Goal: Task Accomplishment & Management: Complete application form

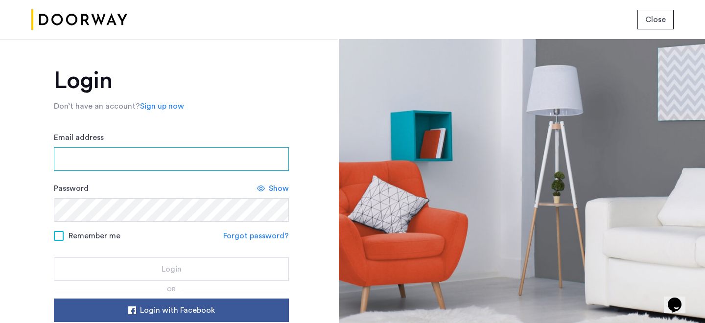
click at [199, 159] on input "Email address" at bounding box center [171, 159] width 235 height 24
type input "**********"
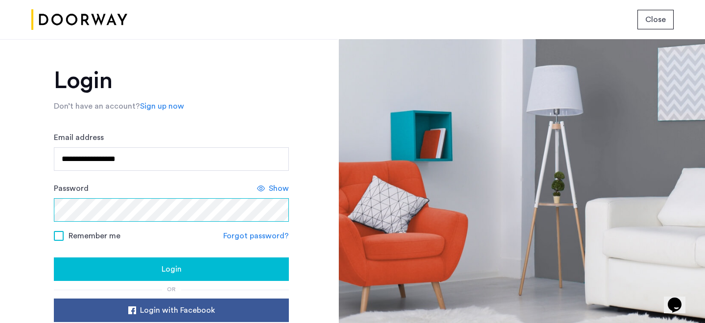
click at [54, 258] on button "Login" at bounding box center [171, 270] width 235 height 24
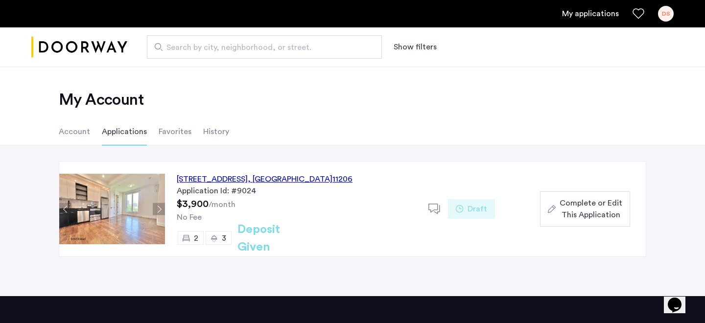
click at [591, 232] on div "[STREET_ADDRESS] Application Id: #9024 $3,900 /month No Fee 2 3 Deposit Given D…" at bounding box center [405, 209] width 481 height 95
click at [591, 215] on span "Complete or Edit This Application" at bounding box center [591, 209] width 63 height 24
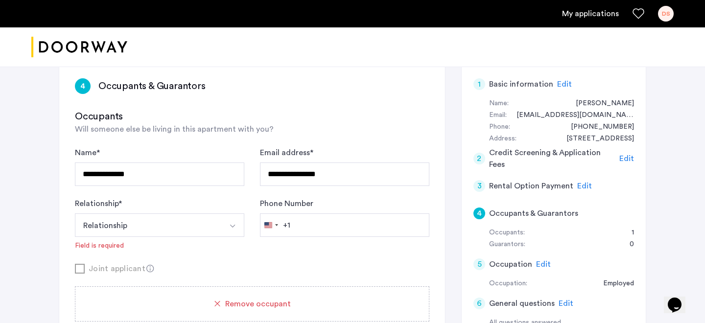
scroll to position [77, 0]
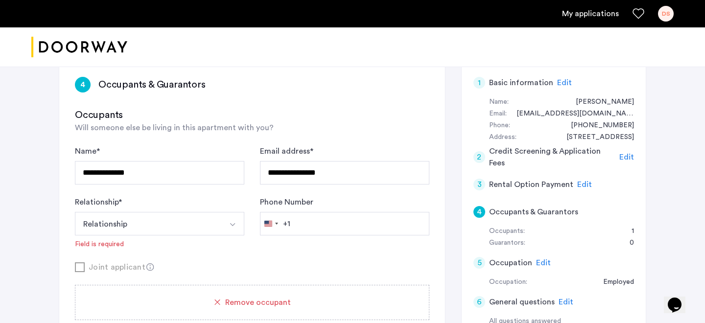
click at [217, 225] on button "Relationship" at bounding box center [148, 224] width 146 height 24
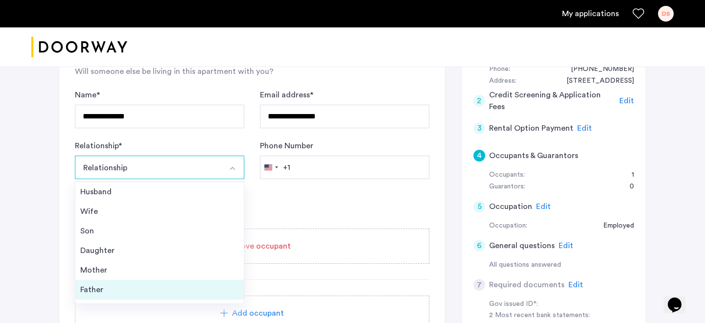
scroll to position [35, 0]
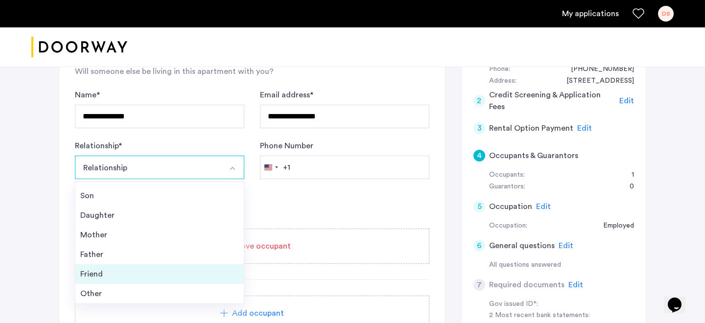
click at [202, 272] on div "Friend" at bounding box center [159, 274] width 159 height 12
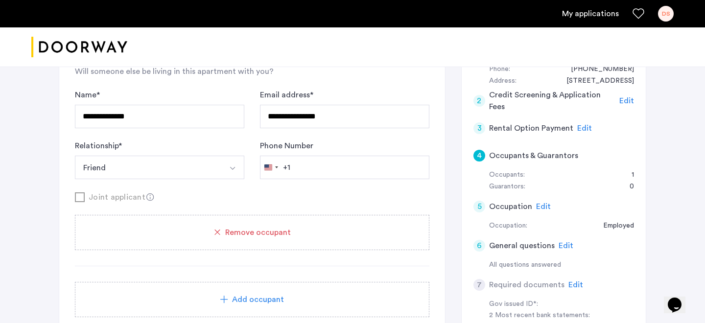
click at [286, 166] on div "+1" at bounding box center [286, 168] width 7 height 12
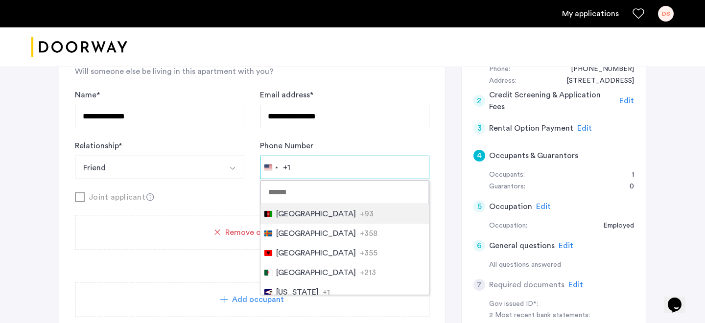
click at [318, 173] on input "Phone Number" at bounding box center [344, 168] width 169 height 24
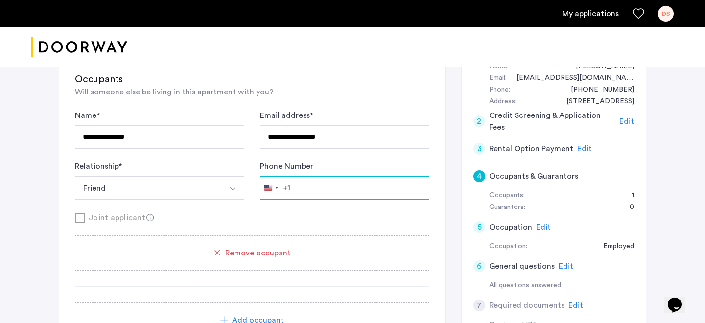
scroll to position [107, 0]
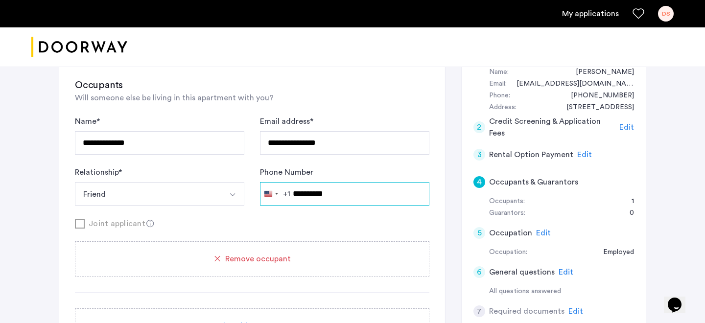
type input "**********"
click at [306, 223] on div "Joint applicant" at bounding box center [252, 223] width 354 height 12
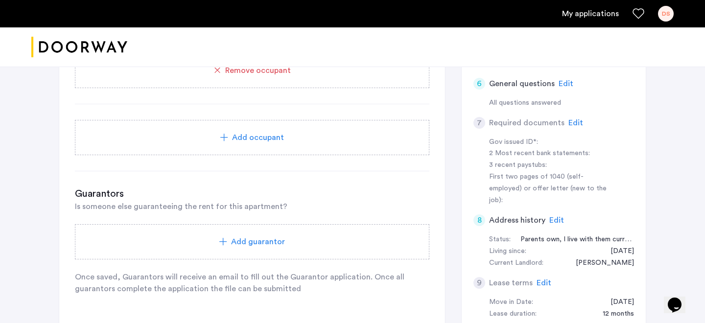
scroll to position [353, 0]
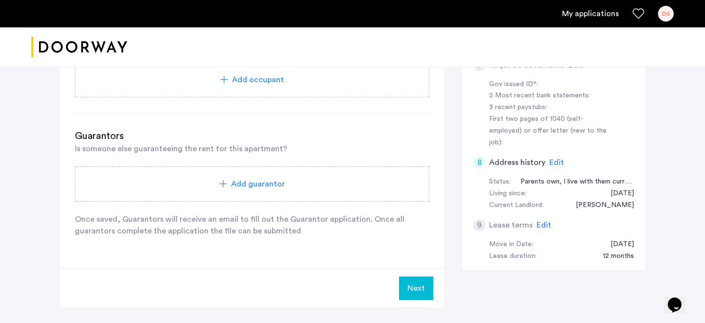
click at [420, 295] on button "Next" at bounding box center [416, 289] width 34 height 24
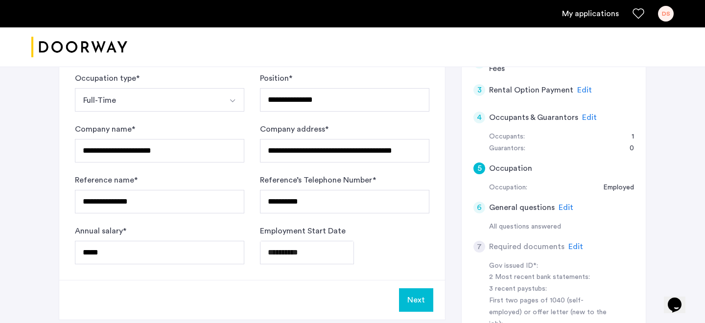
scroll to position [204, 0]
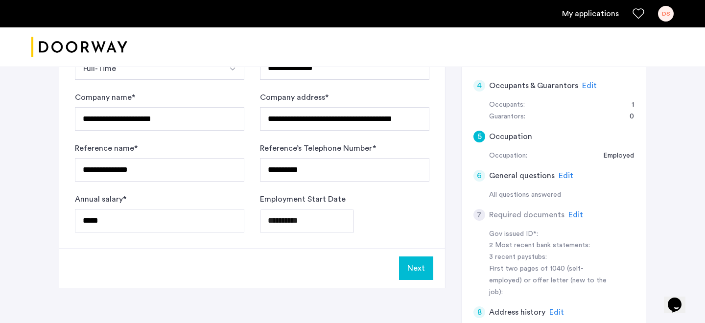
click at [424, 266] on button "Next" at bounding box center [416, 269] width 34 height 24
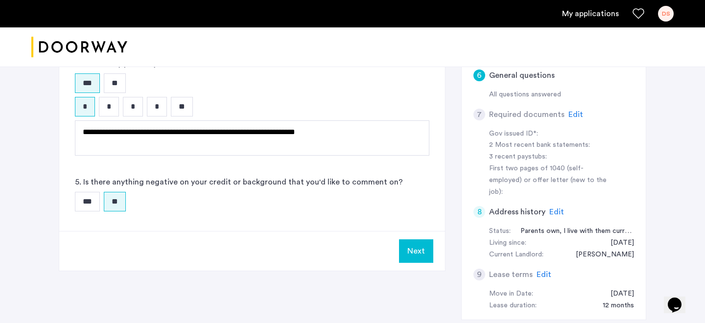
scroll to position [310, 0]
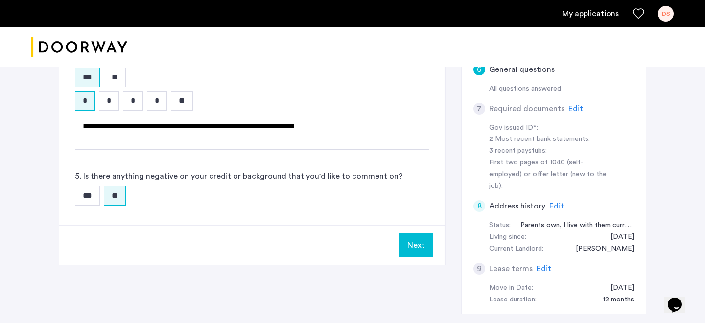
click at [412, 247] on button "Next" at bounding box center [416, 246] width 34 height 24
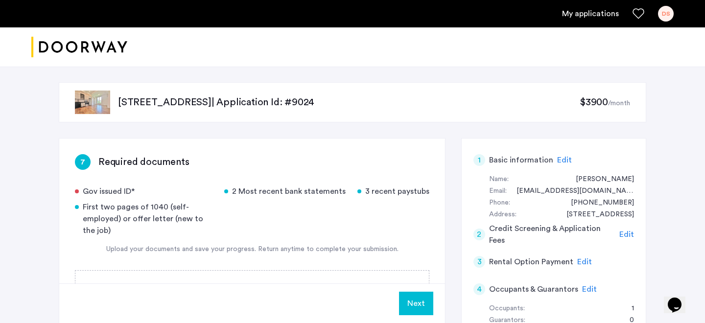
scroll to position [113, 0]
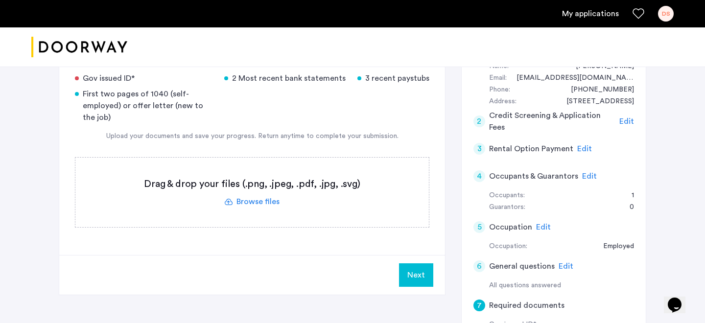
click at [268, 206] on label at bounding box center [251, 193] width 353 height 70
click at [0, 0] on input "file" at bounding box center [0, 0] width 0 height 0
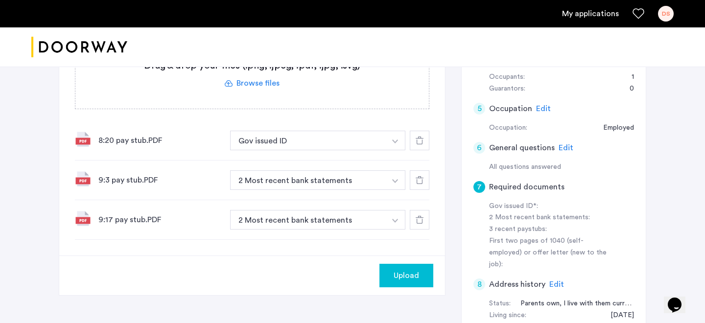
scroll to position [234, 0]
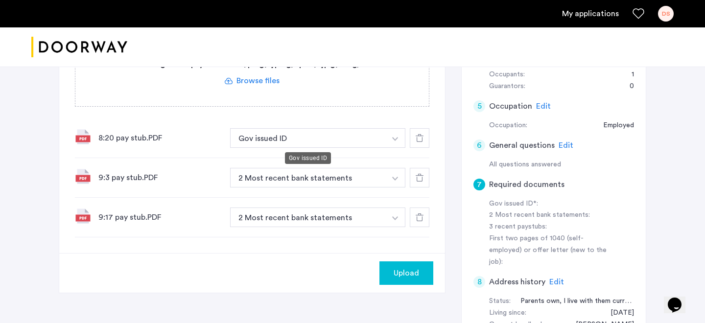
click at [333, 143] on button "Gov issued ID" at bounding box center [308, 138] width 156 height 20
click at [350, 141] on button "Gov issued ID" at bounding box center [308, 138] width 156 height 20
click at [392, 137] on img "button" at bounding box center [395, 139] width 6 height 4
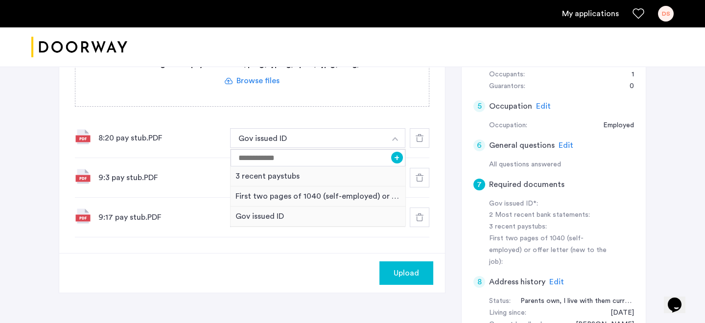
click at [396, 138] on img "button" at bounding box center [395, 139] width 6 height 4
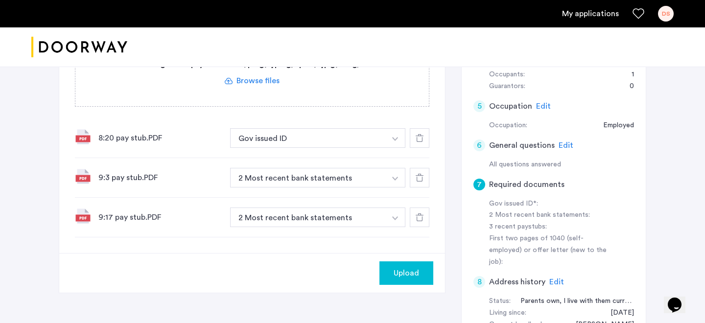
click at [396, 138] on img "button" at bounding box center [395, 139] width 6 height 4
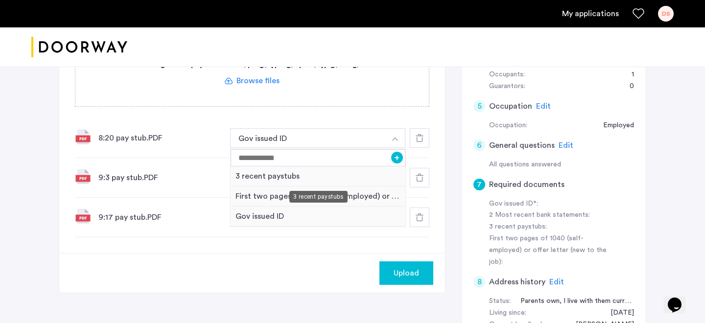
click at [365, 181] on div "3 recent paystubs" at bounding box center [318, 176] width 175 height 20
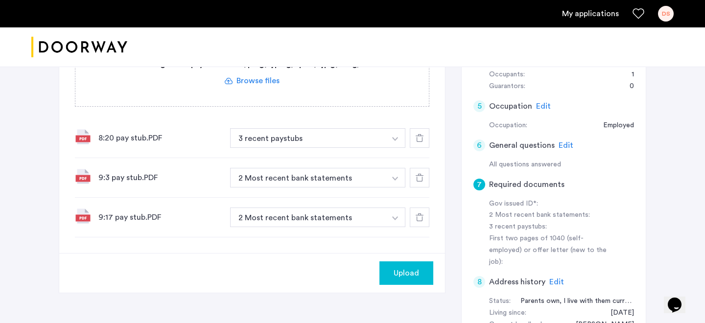
click at [394, 182] on button "button" at bounding box center [395, 178] width 20 height 20
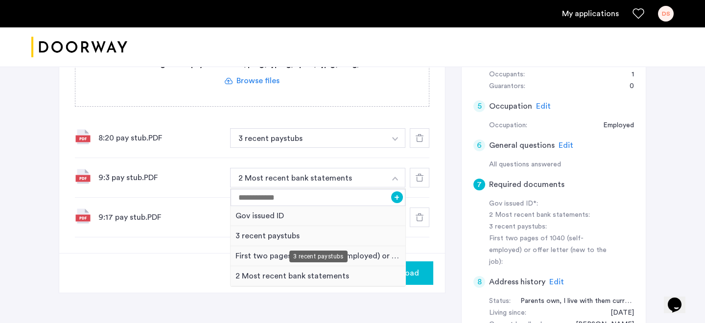
click at [373, 233] on div "3 recent paystubs" at bounding box center [318, 236] width 175 height 20
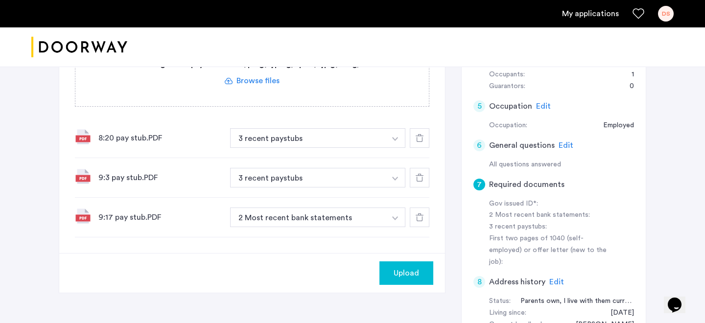
click at [385, 226] on button "button" at bounding box center [395, 218] width 20 height 20
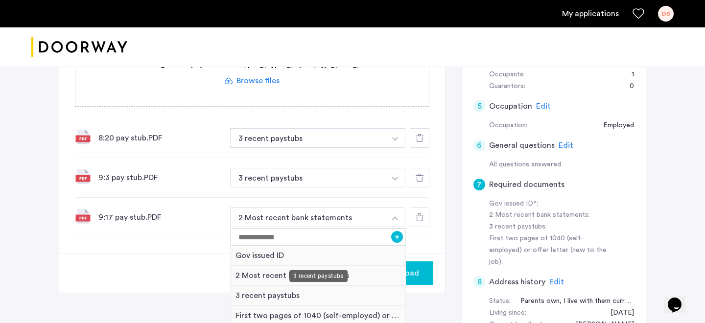
click at [370, 295] on div "3 recent paystubs" at bounding box center [318, 296] width 175 height 20
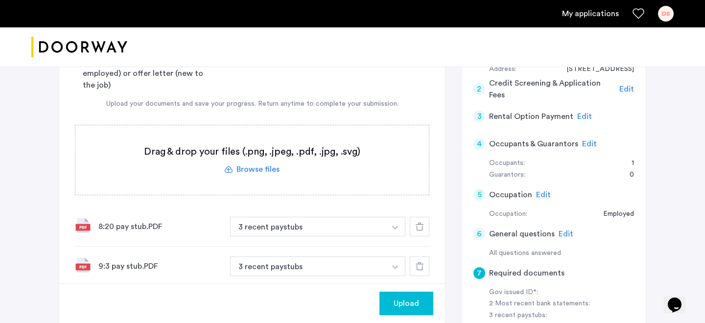
scroll to position [145, 0]
click at [239, 175] on label at bounding box center [251, 161] width 353 height 70
click at [0, 0] on input "file" at bounding box center [0, 0] width 0 height 0
click at [258, 168] on label at bounding box center [251, 161] width 353 height 70
click at [0, 0] on input "file" at bounding box center [0, 0] width 0 height 0
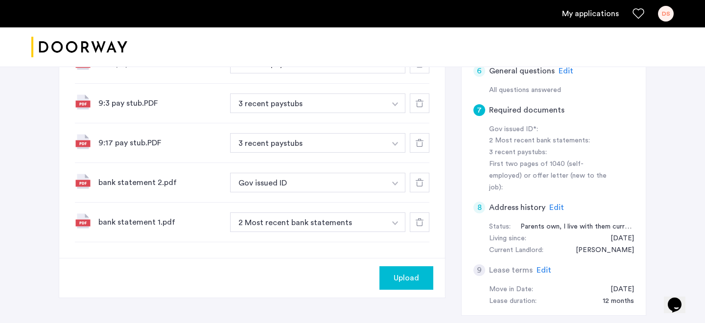
scroll to position [303, 0]
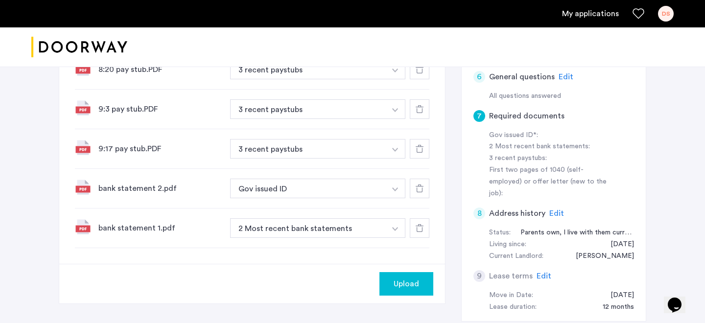
click at [288, 175] on div "bank statement 2.pdf Gov issued ID + 2 Most recent bank statements First two pa…" at bounding box center [252, 189] width 354 height 40
click at [293, 193] on button "Gov issued ID" at bounding box center [308, 189] width 156 height 20
click at [400, 189] on button "button" at bounding box center [395, 189] width 20 height 20
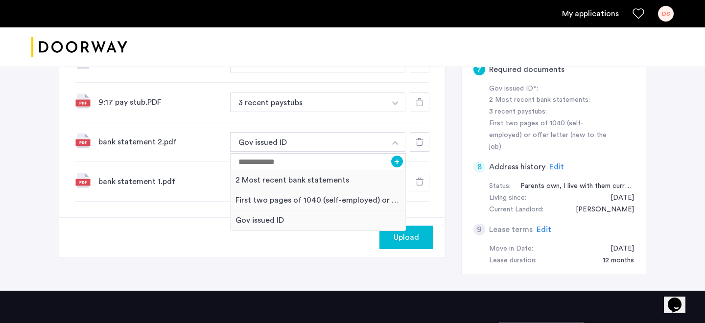
scroll to position [354, 0]
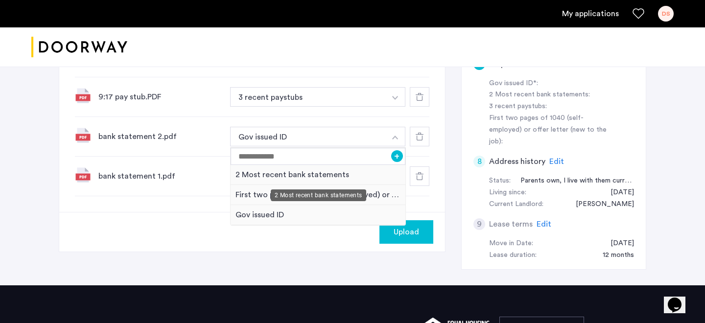
click at [339, 180] on div "2 Most recent bank statements" at bounding box center [318, 175] width 175 height 20
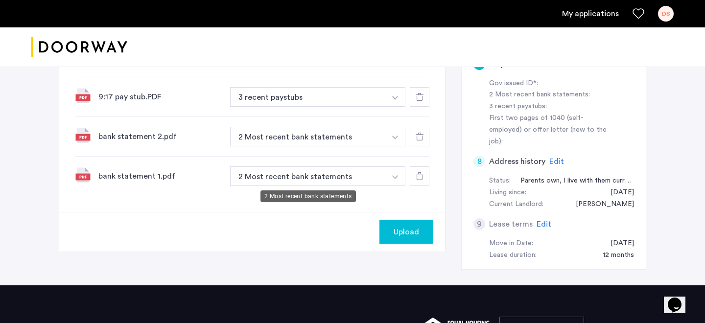
click at [339, 180] on button "2 Most recent bank statements" at bounding box center [308, 176] width 156 height 20
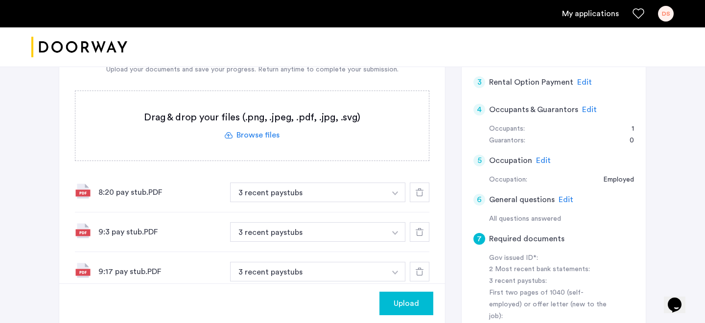
scroll to position [170, 0]
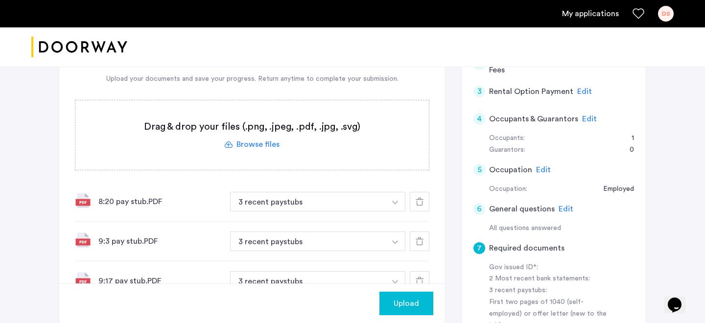
click at [267, 141] on label at bounding box center [251, 135] width 353 height 70
click at [0, 0] on input "file" at bounding box center [0, 0] width 0 height 0
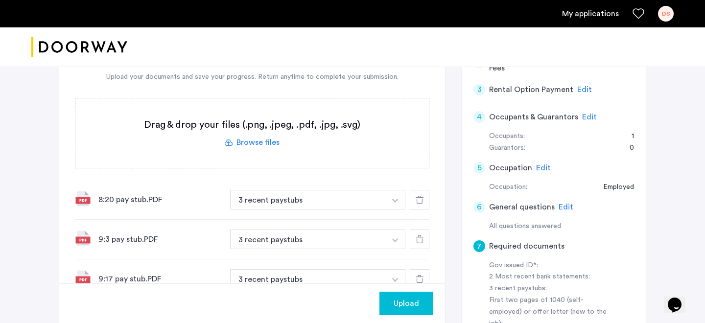
click at [273, 146] on label at bounding box center [251, 133] width 353 height 70
click at [0, 0] on input "file" at bounding box center [0, 0] width 0 height 0
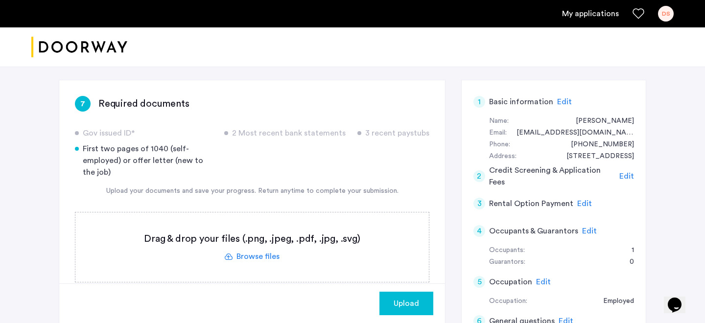
scroll to position [148, 0]
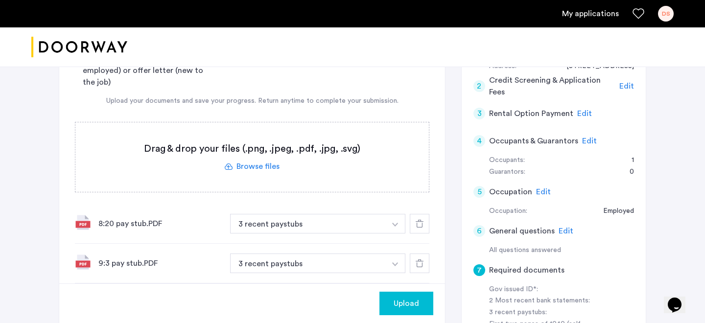
click at [267, 170] on label at bounding box center [251, 157] width 353 height 70
click at [0, 0] on input "file" at bounding box center [0, 0] width 0 height 0
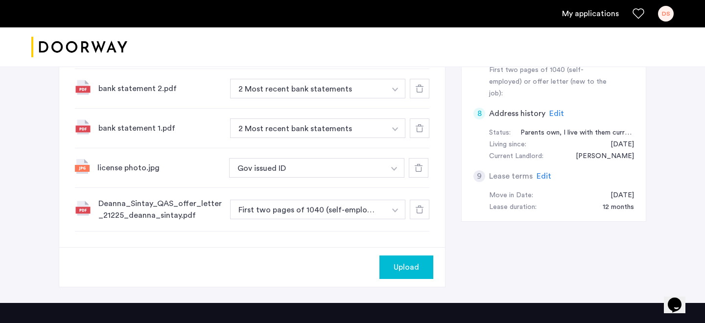
scroll to position [408, 0]
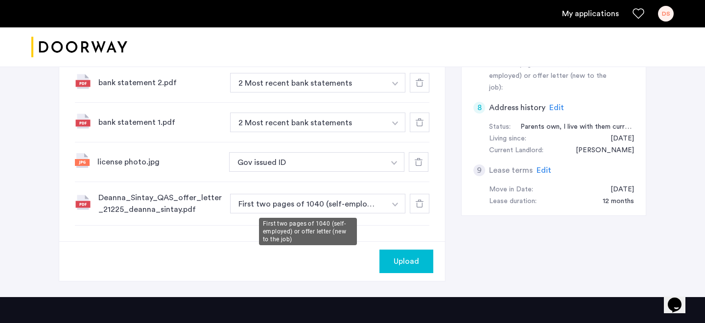
click at [373, 204] on button "First two pages of 1040 (self-employed) or offer letter (new to the job)" at bounding box center [308, 204] width 156 height 20
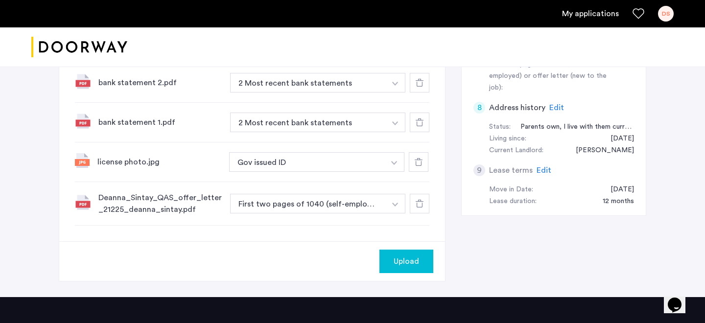
click at [396, 204] on img "button" at bounding box center [395, 205] width 6 height 4
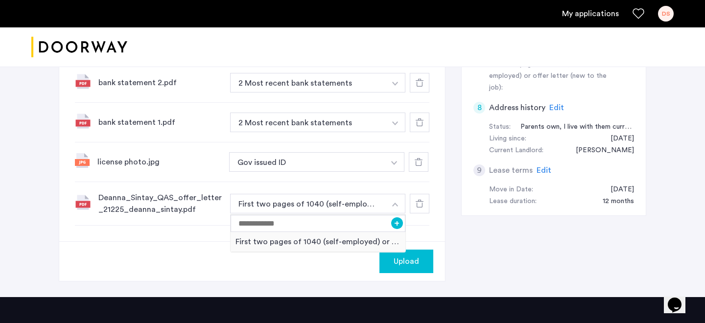
click at [396, 204] on img "button" at bounding box center [395, 205] width 6 height 4
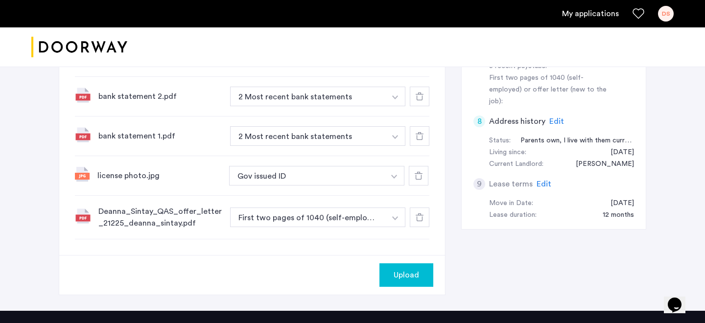
scroll to position [525, 0]
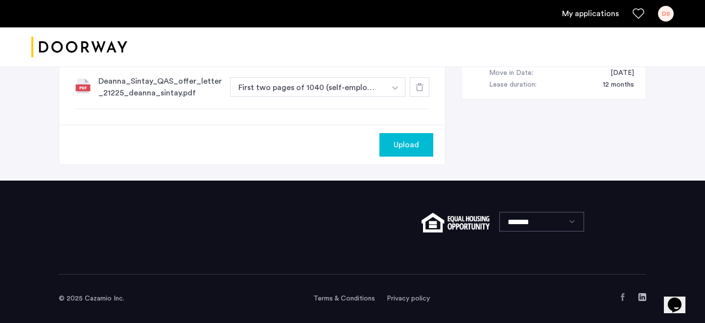
click at [396, 140] on span "Upload" at bounding box center [406, 145] width 25 height 12
click at [414, 145] on button "Next" at bounding box center [416, 145] width 34 height 24
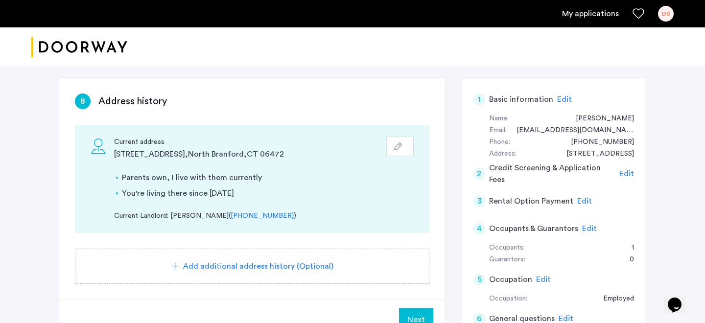
scroll to position [59, 0]
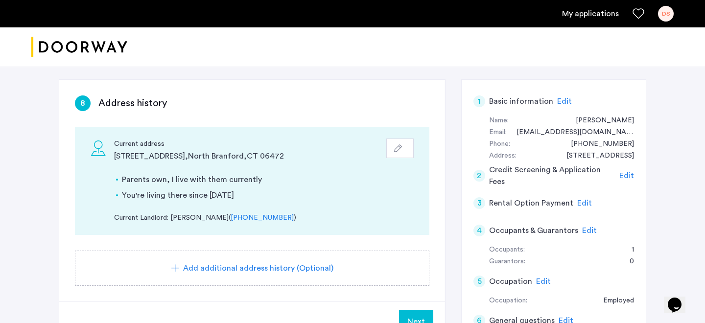
click at [627, 179] on span "Edit" at bounding box center [626, 176] width 15 height 8
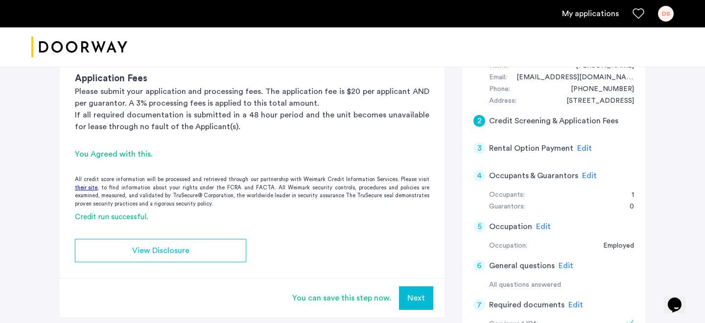
scroll to position [129, 0]
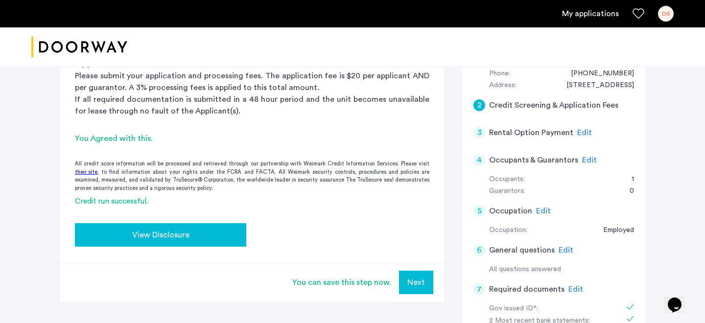
click at [246, 233] on button "View Disclosure" at bounding box center [160, 235] width 171 height 24
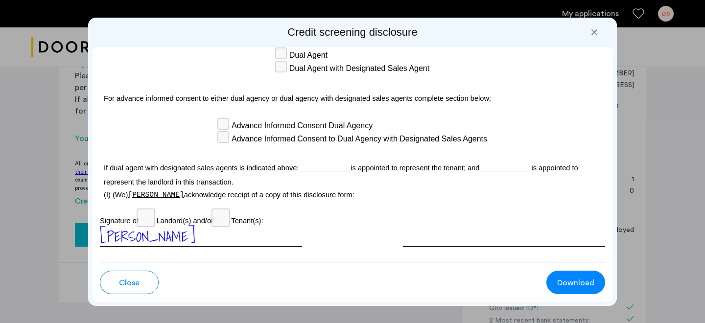
scroll to position [2880, 0]
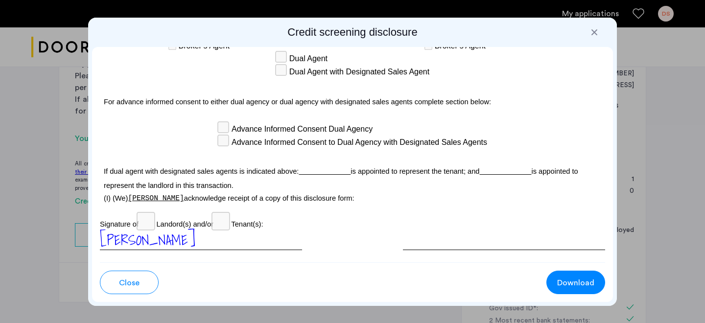
click at [143, 280] on button "Close" at bounding box center [129, 283] width 59 height 24
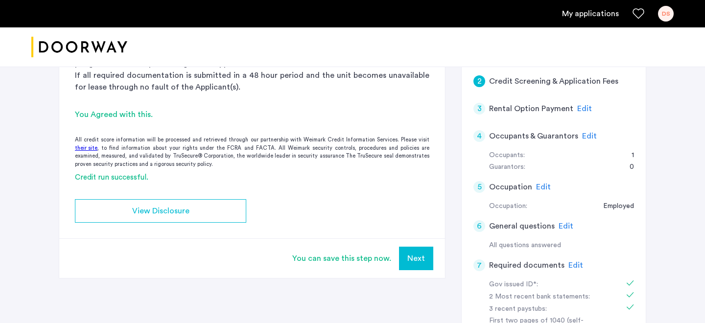
scroll to position [152, 0]
click at [588, 134] on span "Edit" at bounding box center [589, 137] width 15 height 8
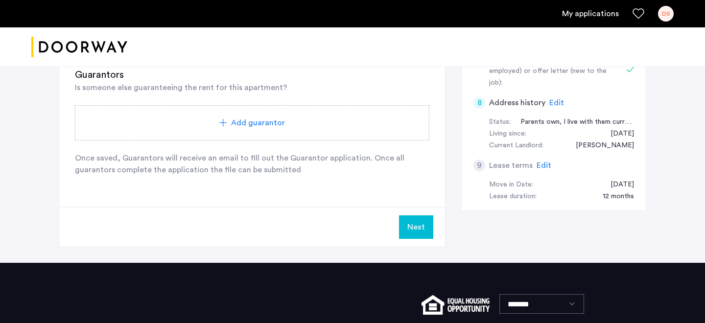
scroll to position [481, 0]
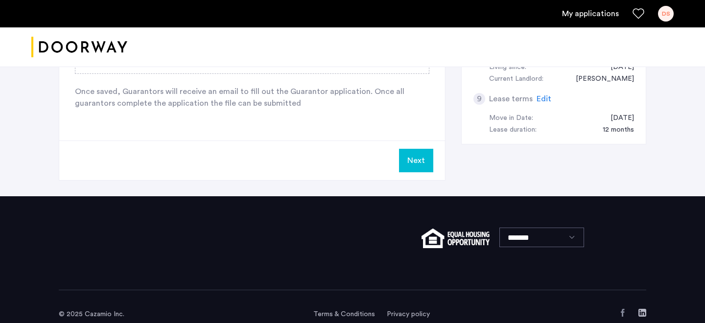
click at [417, 162] on button "Next" at bounding box center [416, 161] width 34 height 24
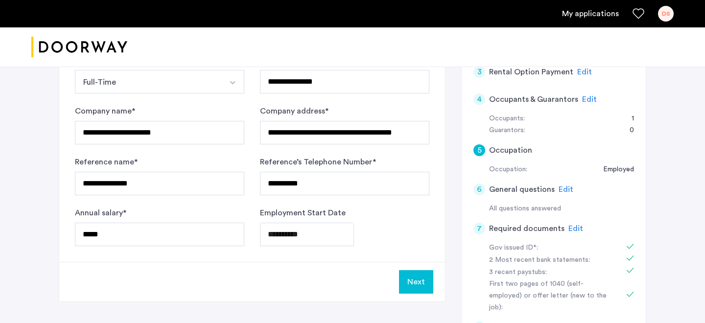
scroll to position [218, 0]
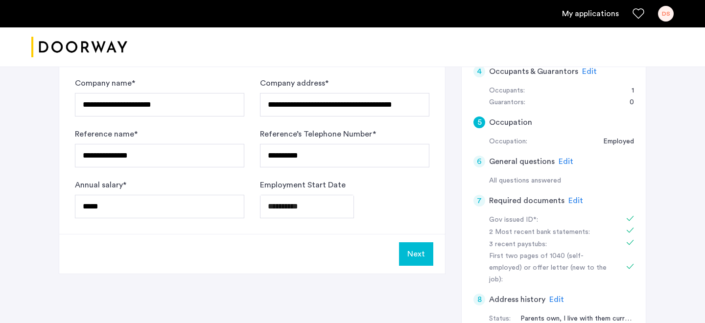
click at [429, 253] on button "Next" at bounding box center [416, 254] width 34 height 24
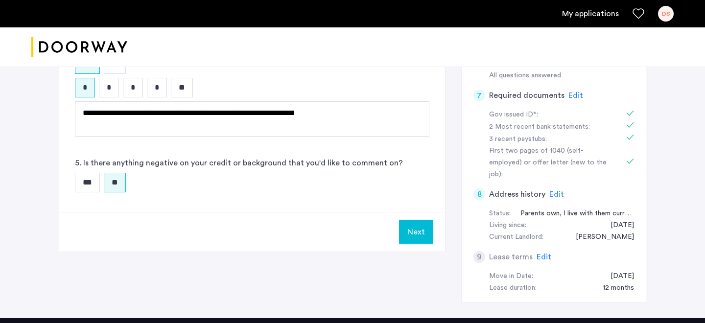
scroll to position [448, 0]
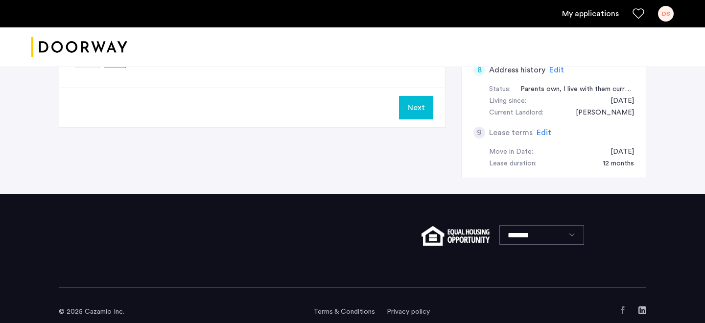
click at [414, 115] on button "Next" at bounding box center [416, 108] width 34 height 24
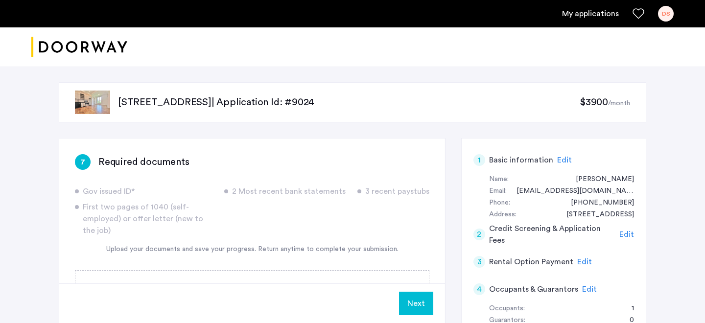
click at [411, 300] on button "Next" at bounding box center [416, 304] width 34 height 24
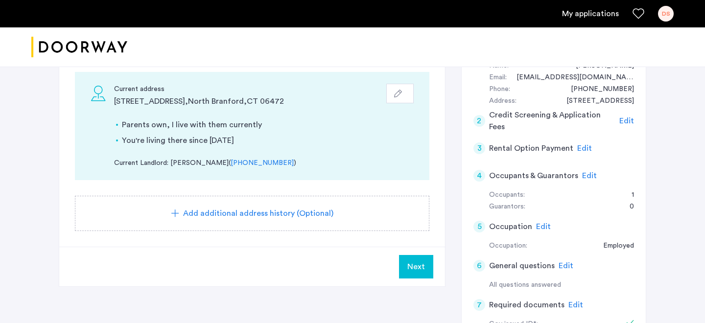
scroll to position [114, 0]
click at [420, 268] on span "Next" at bounding box center [416, 266] width 18 height 12
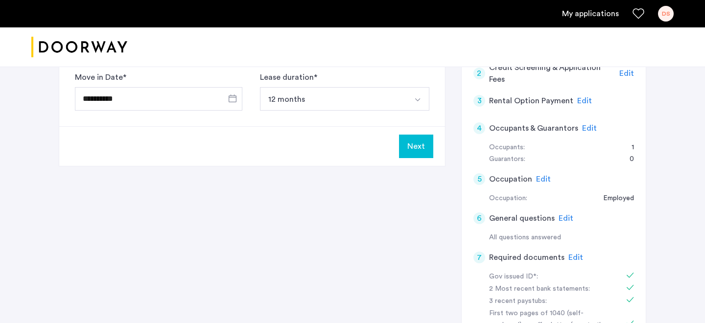
scroll to position [0, 0]
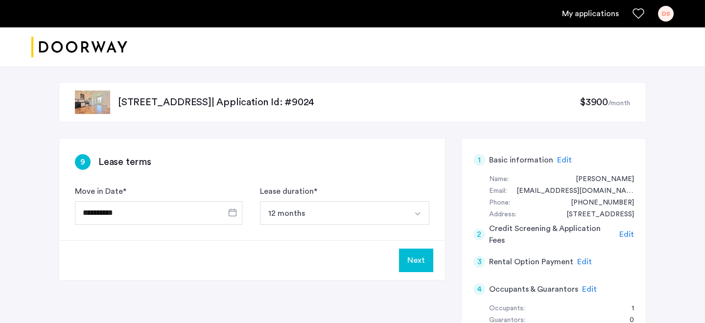
click at [420, 268] on button "Next" at bounding box center [416, 261] width 34 height 24
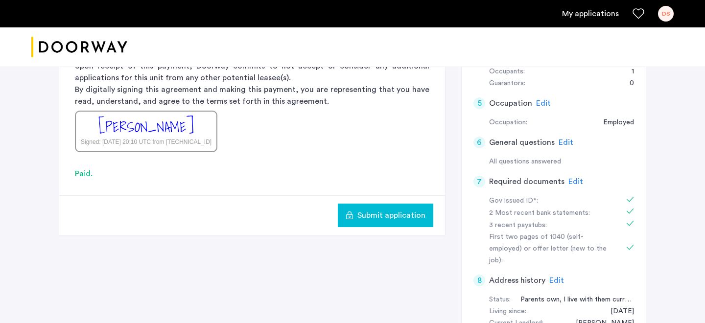
scroll to position [190, 0]
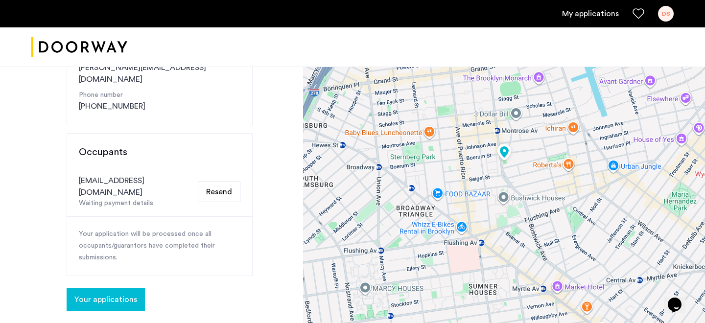
scroll to position [198, 0]
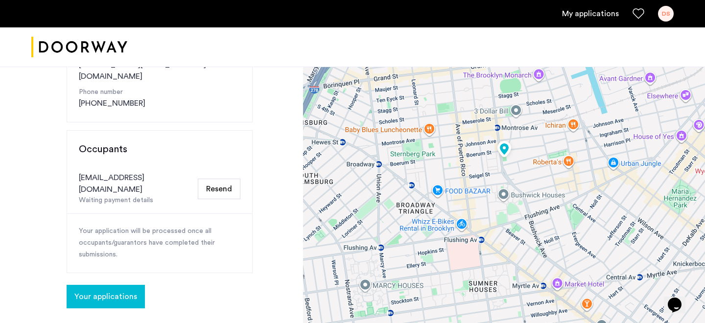
click at [120, 291] on span "Your applications" at bounding box center [105, 297] width 63 height 12
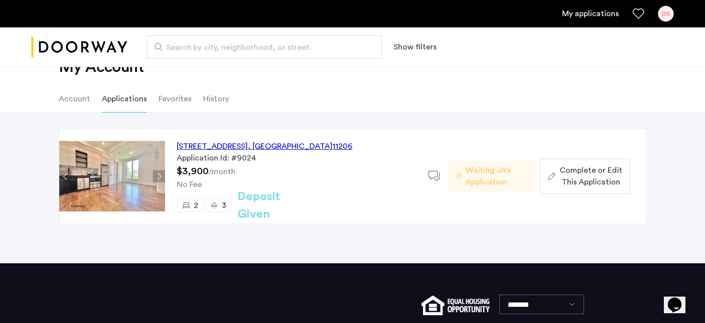
scroll to position [37, 0]
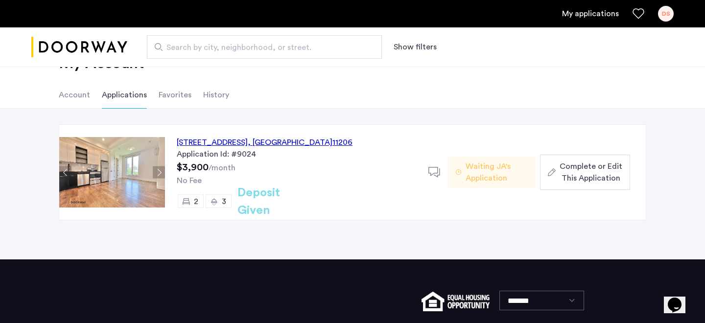
click at [158, 173] on button "Next apartment" at bounding box center [159, 172] width 12 height 12
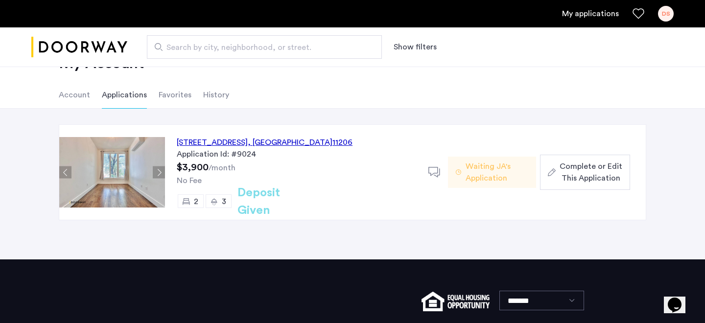
click at [158, 173] on button "Next apartment" at bounding box center [159, 172] width 12 height 12
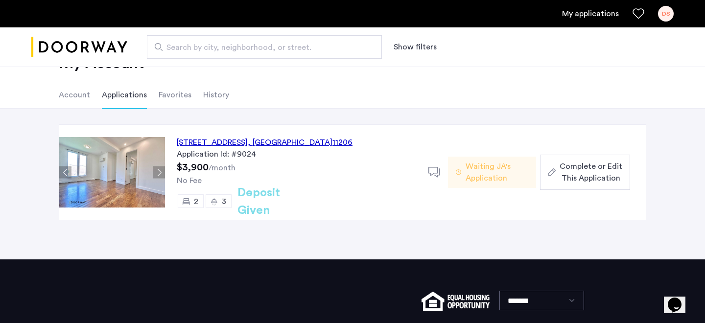
click at [158, 173] on button "Next apartment" at bounding box center [159, 172] width 12 height 12
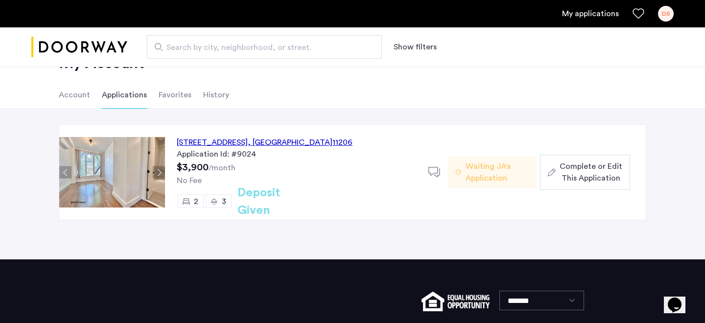
click at [158, 173] on button "Next apartment" at bounding box center [159, 172] width 12 height 12
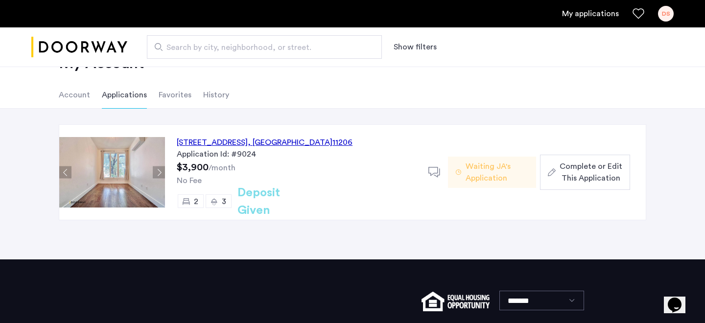
click at [158, 173] on button "Next apartment" at bounding box center [159, 172] width 12 height 12
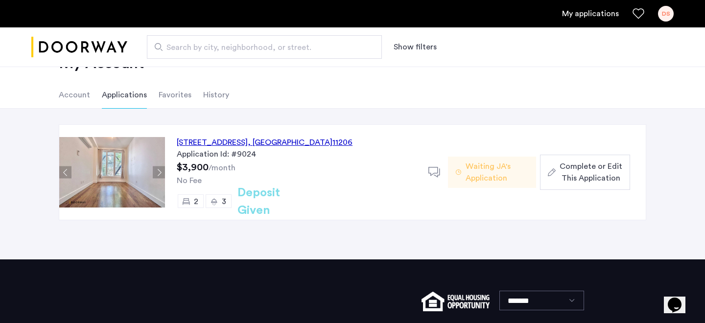
click at [158, 173] on button "Next apartment" at bounding box center [159, 172] width 12 height 12
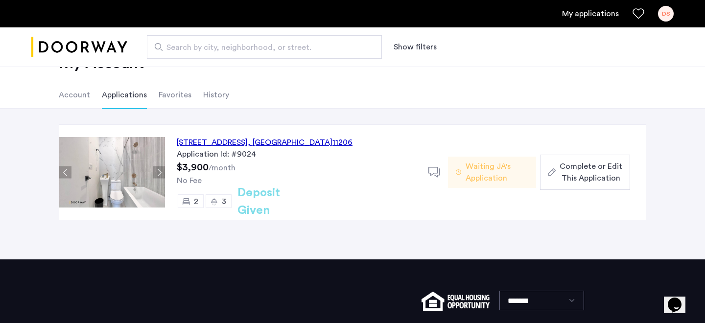
click at [158, 173] on button "Next apartment" at bounding box center [159, 172] width 12 height 12
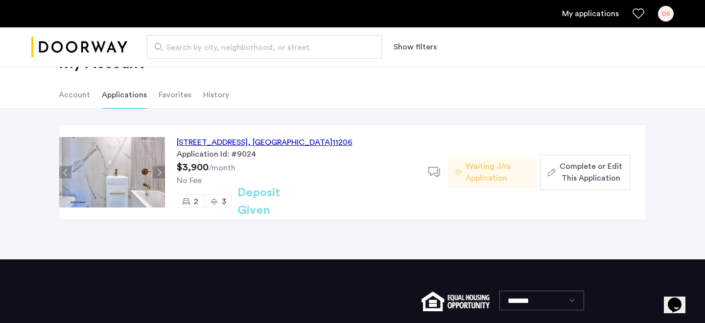
click at [158, 173] on button "Next apartment" at bounding box center [159, 172] width 12 height 12
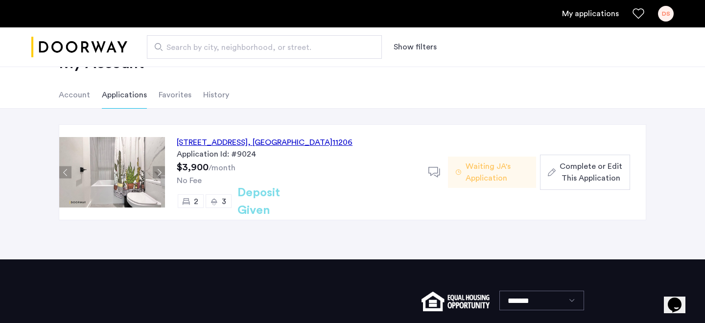
click at [158, 173] on button "Next apartment" at bounding box center [159, 172] width 12 height 12
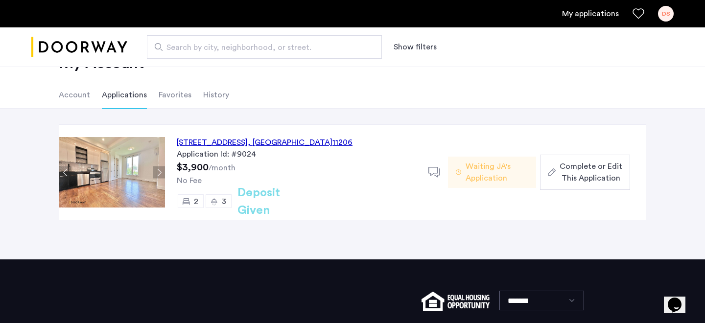
click at [158, 173] on button "Next apartment" at bounding box center [159, 172] width 12 height 12
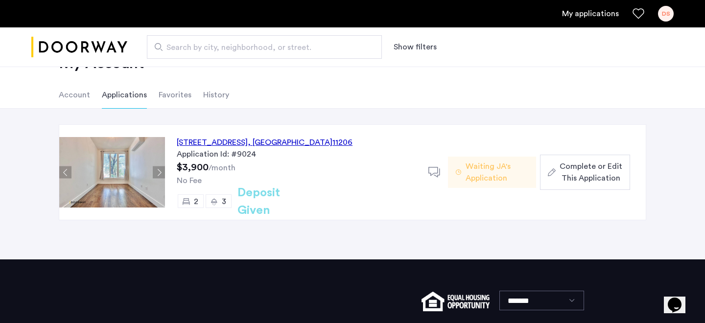
click at [158, 173] on button "Next apartment" at bounding box center [159, 172] width 12 height 12
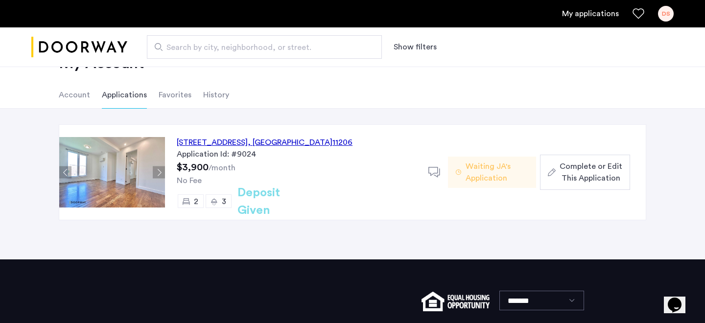
click at [158, 173] on button "Next apartment" at bounding box center [159, 172] width 12 height 12
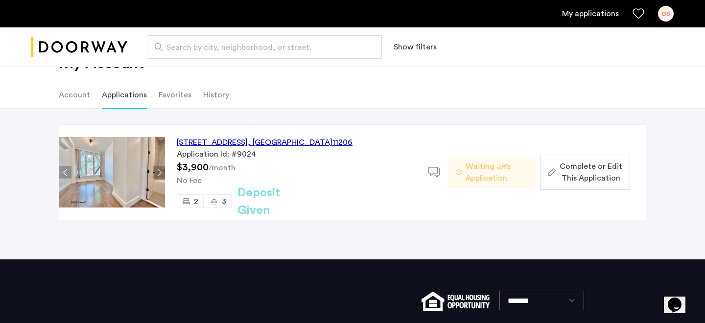
click at [158, 173] on button "Next apartment" at bounding box center [159, 172] width 12 height 12
